Goal: Transaction & Acquisition: Subscribe to service/newsletter

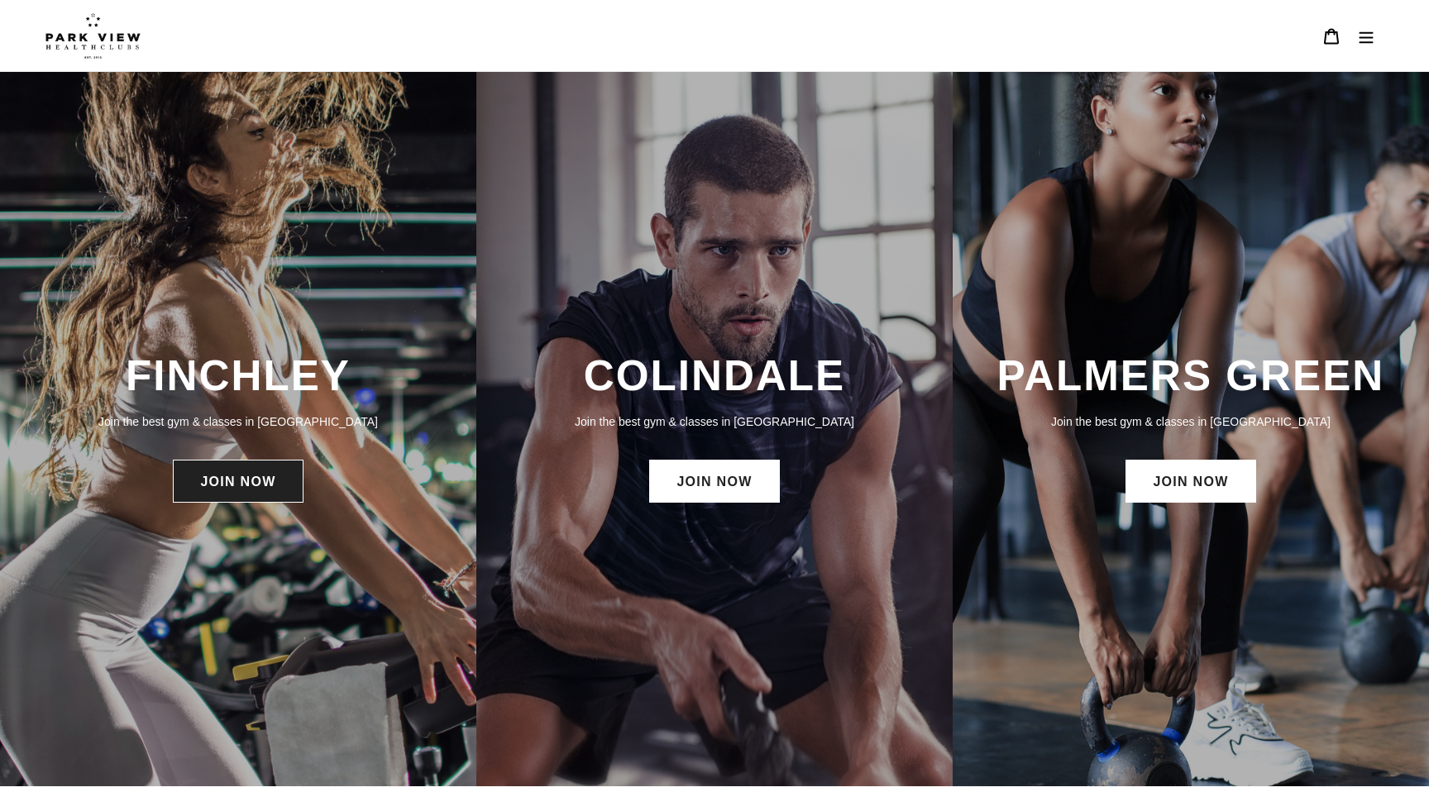
click at [251, 479] on link "JOIN NOW" at bounding box center [238, 481] width 130 height 43
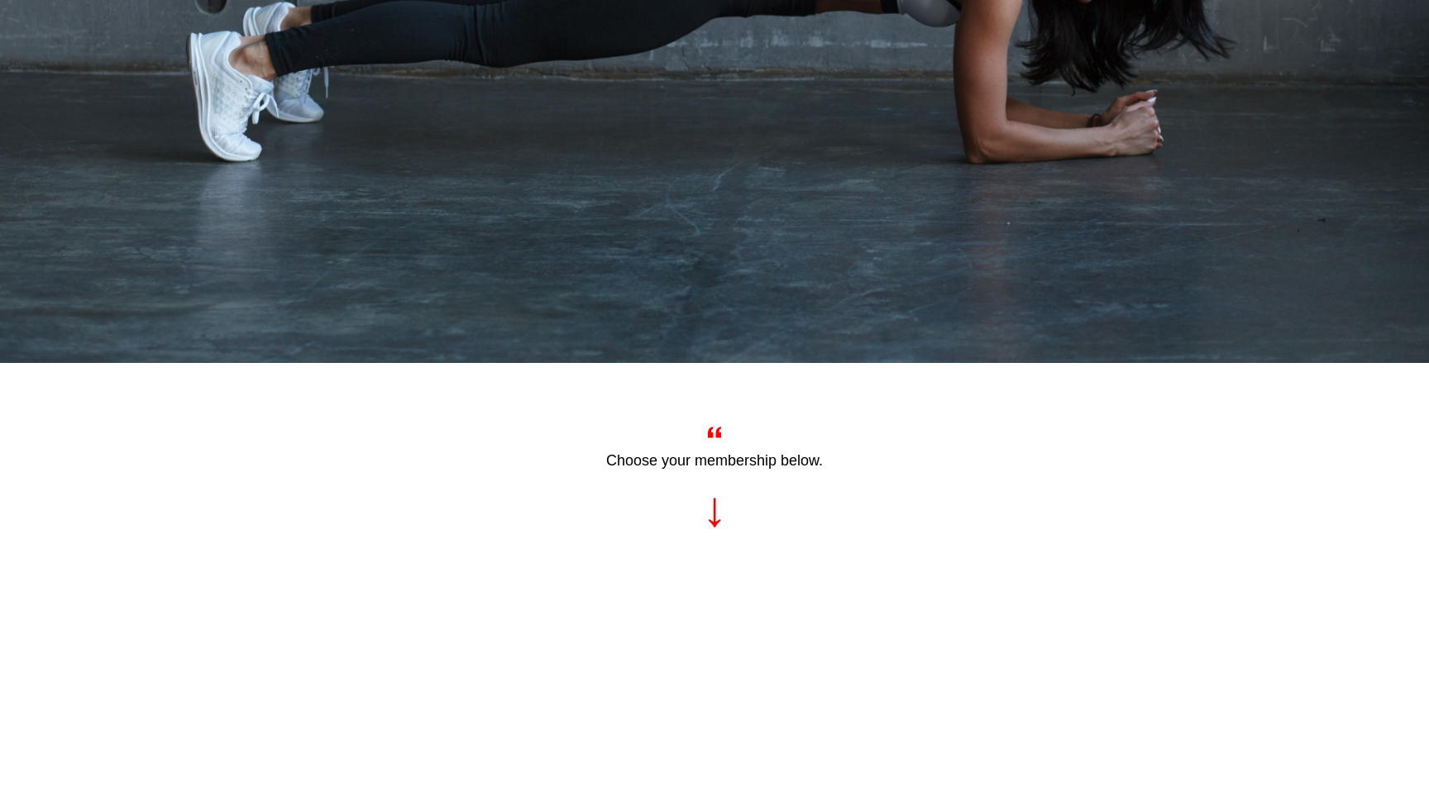
click at [708, 514] on div "Choose your membership below." at bounding box center [715, 484] width 902 height 126
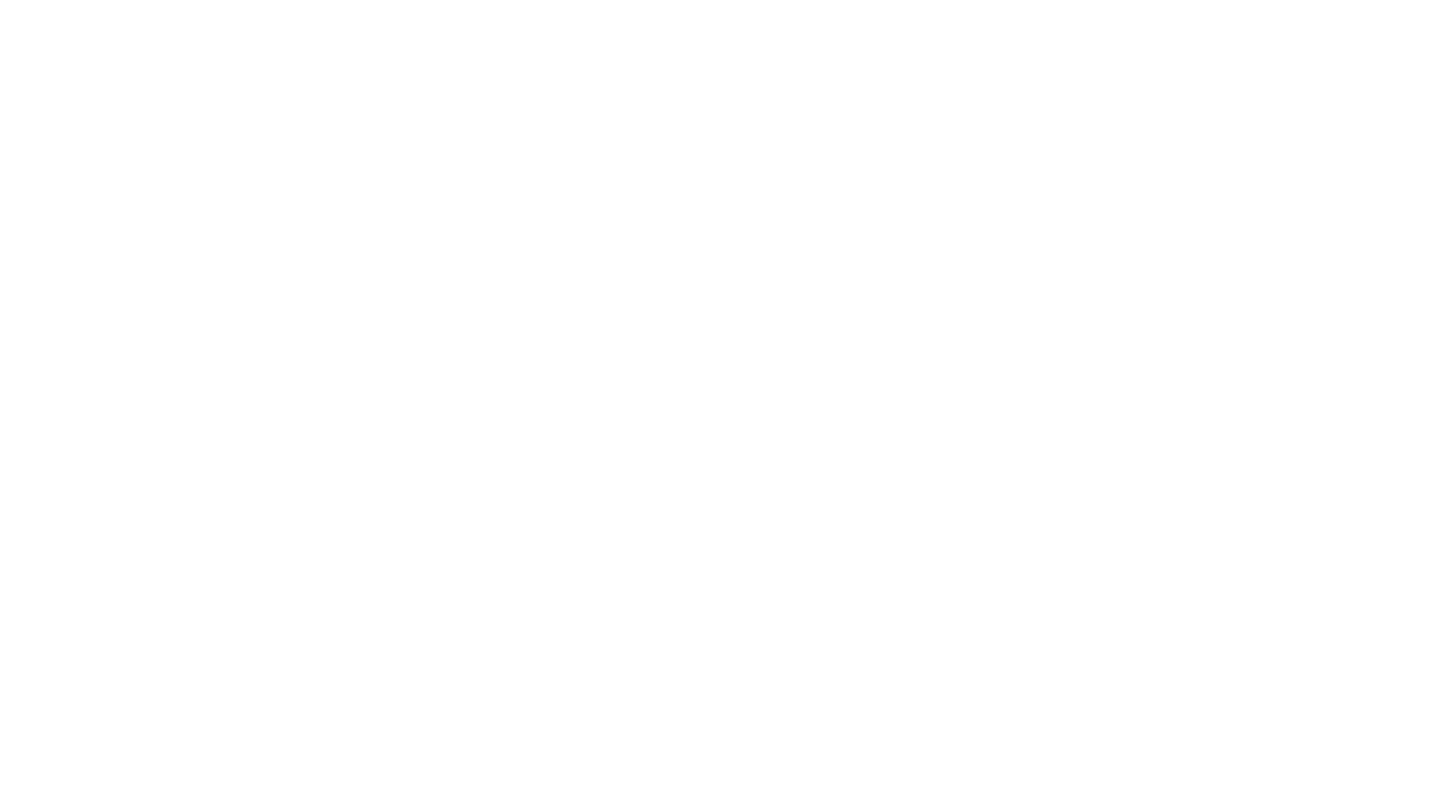
scroll to position [1088, 0]
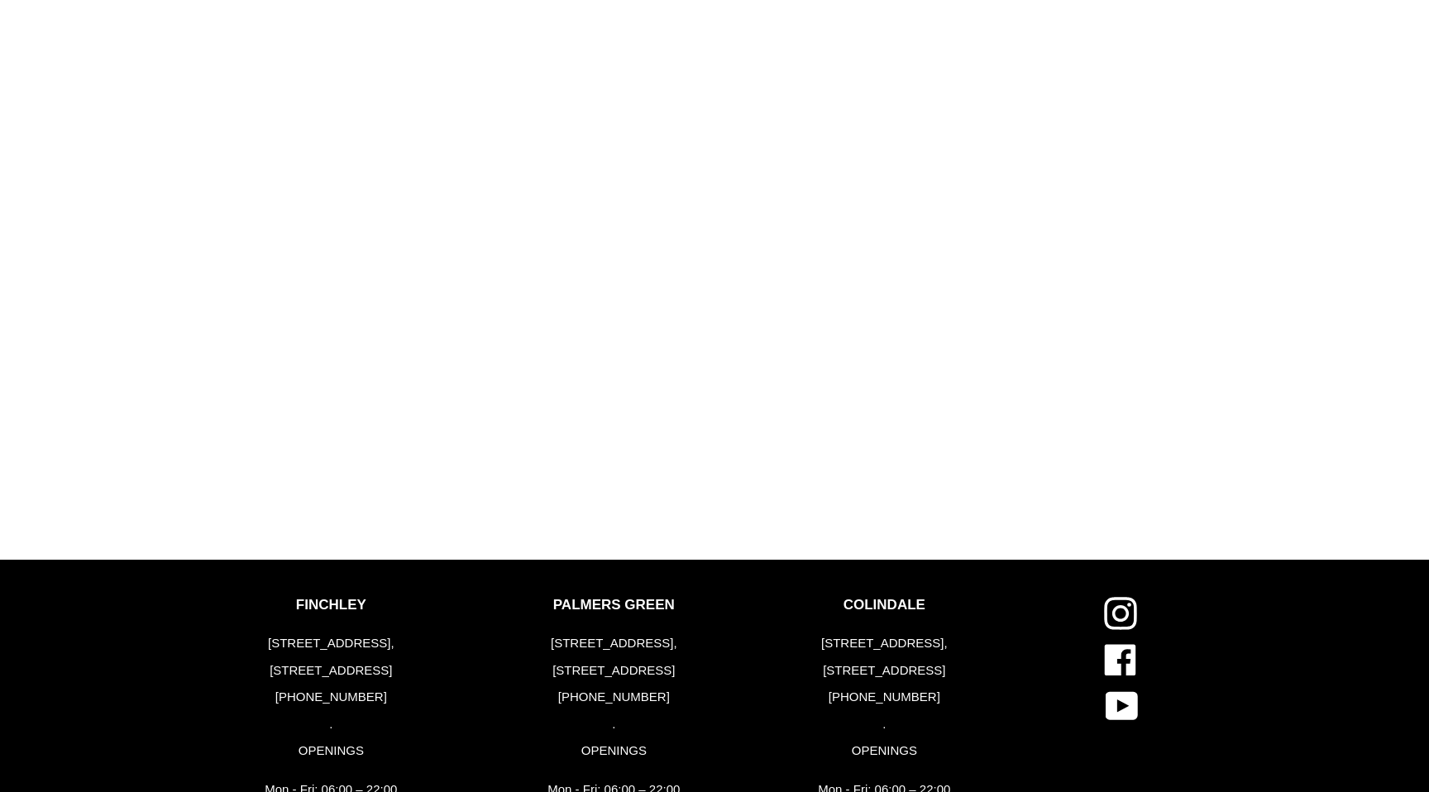
scroll to position [1814, 0]
